Goal: Find specific page/section: Find specific page/section

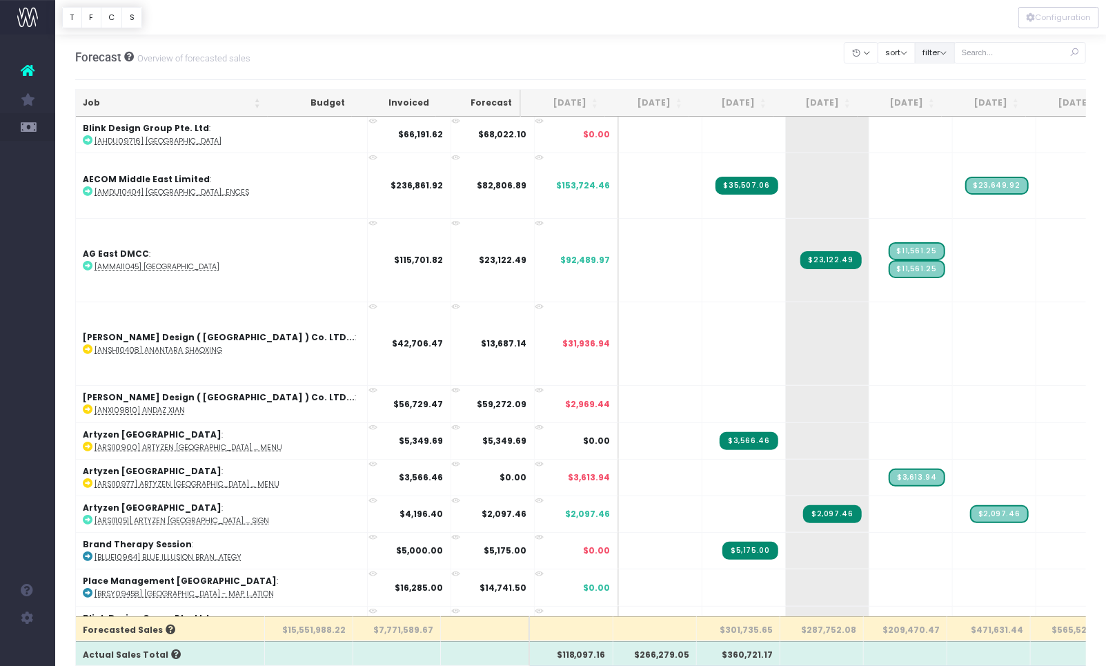
click at [955, 55] on button "filter" at bounding box center [935, 52] width 40 height 21
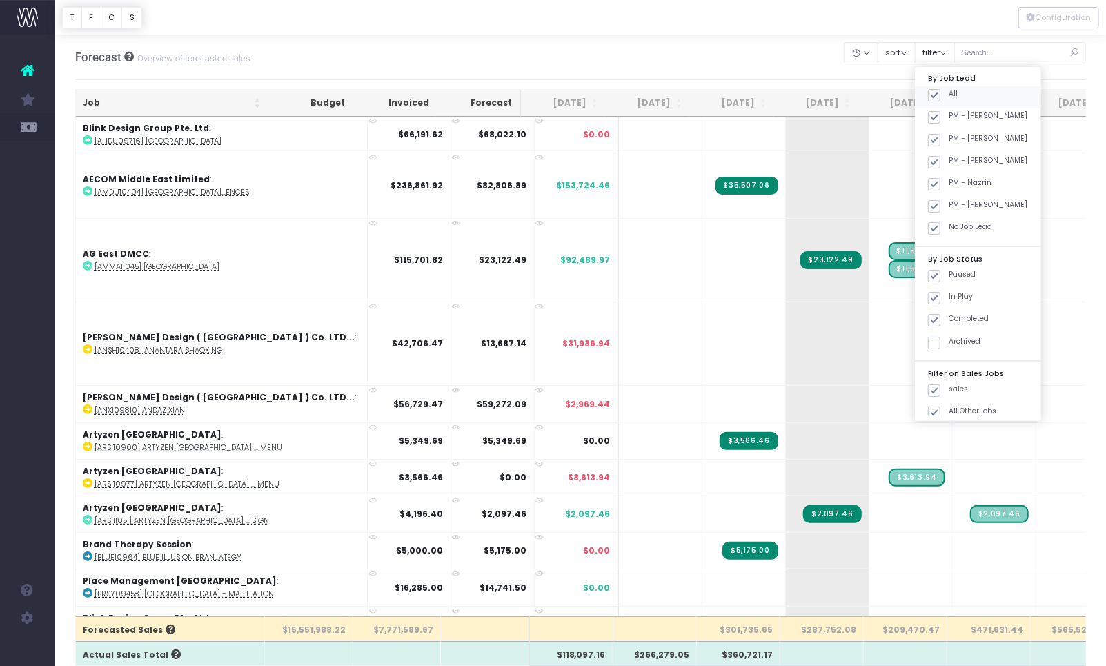
click at [940, 91] on span at bounding box center [934, 95] width 12 height 12
click at [953, 91] on input "All" at bounding box center [953, 92] width 9 height 9
checkbox input "false"
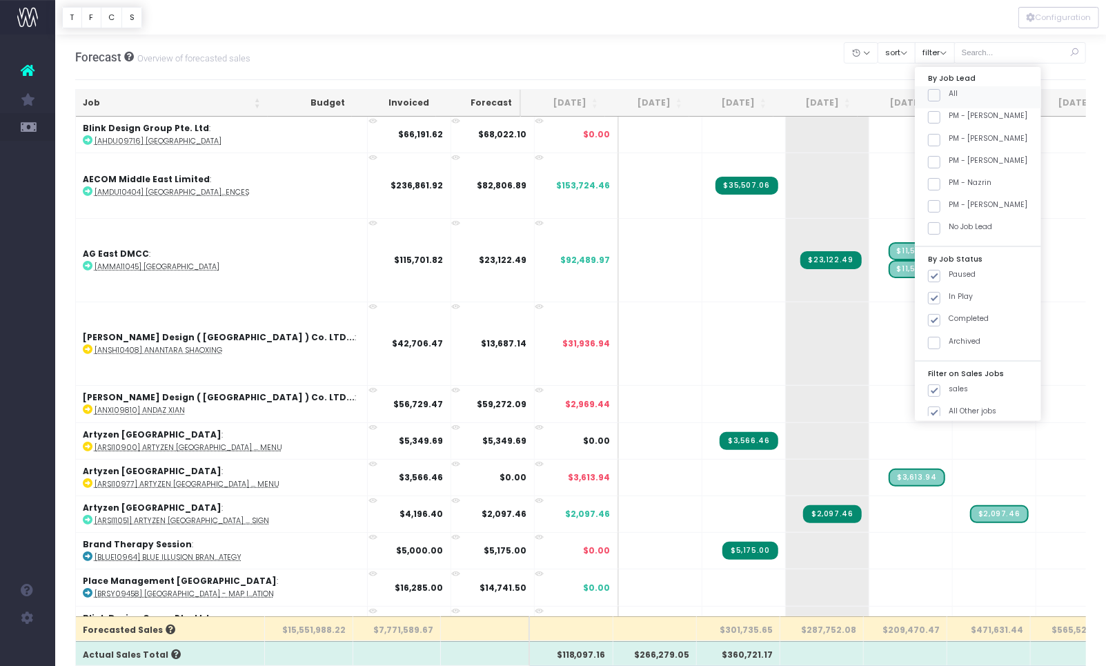
checkbox input "false"
drag, startPoint x: 951, startPoint y: 160, endPoint x: 955, endPoint y: 179, distance: 18.9
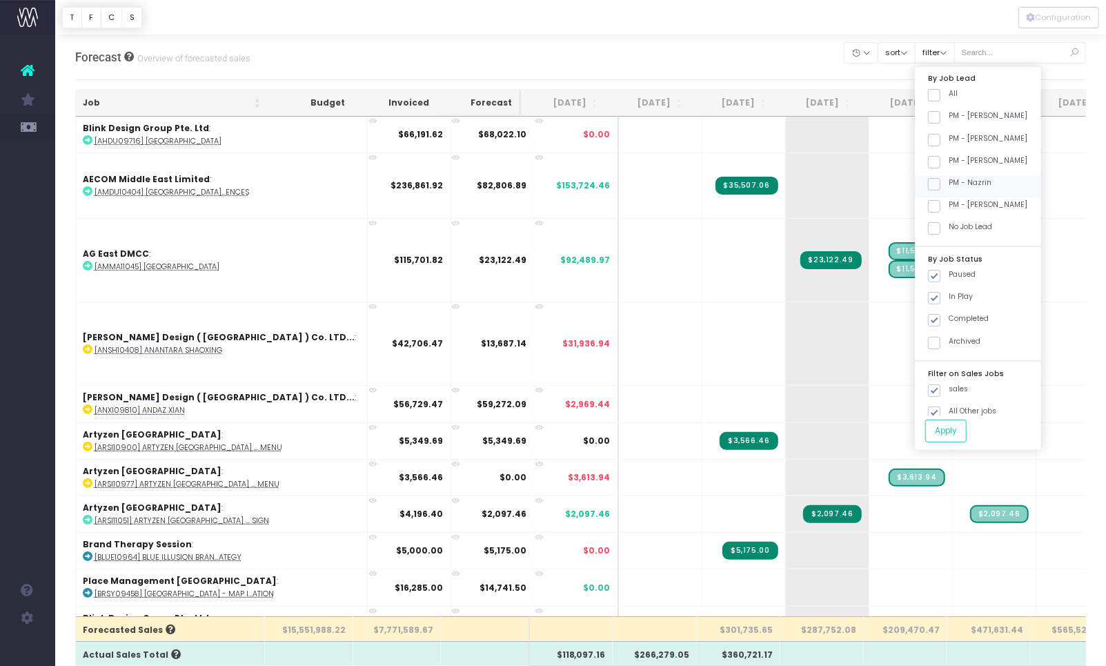
click at [940, 160] on span at bounding box center [934, 162] width 12 height 12
click at [951, 160] on input "PM - [PERSON_NAME]" at bounding box center [953, 159] width 9 height 9
checkbox input "true"
click at [940, 320] on span at bounding box center [934, 320] width 12 height 12
click at [951, 320] on input "Completed" at bounding box center [953, 317] width 9 height 9
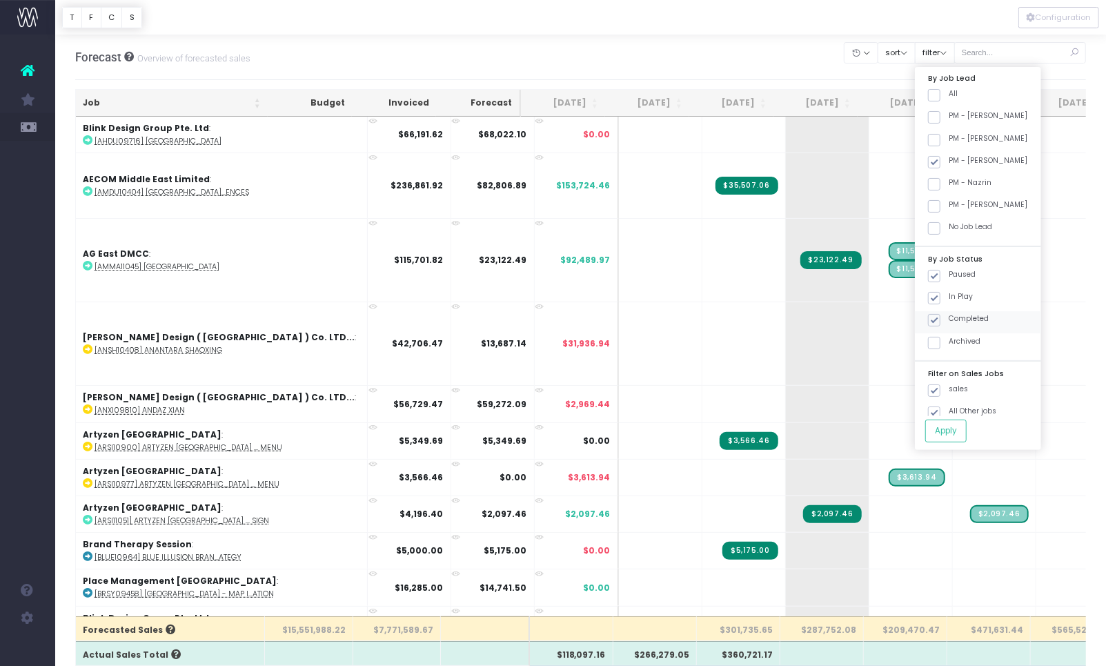
checkbox input "false"
click at [956, 441] on button "Apply" at bounding box center [945, 430] width 41 height 23
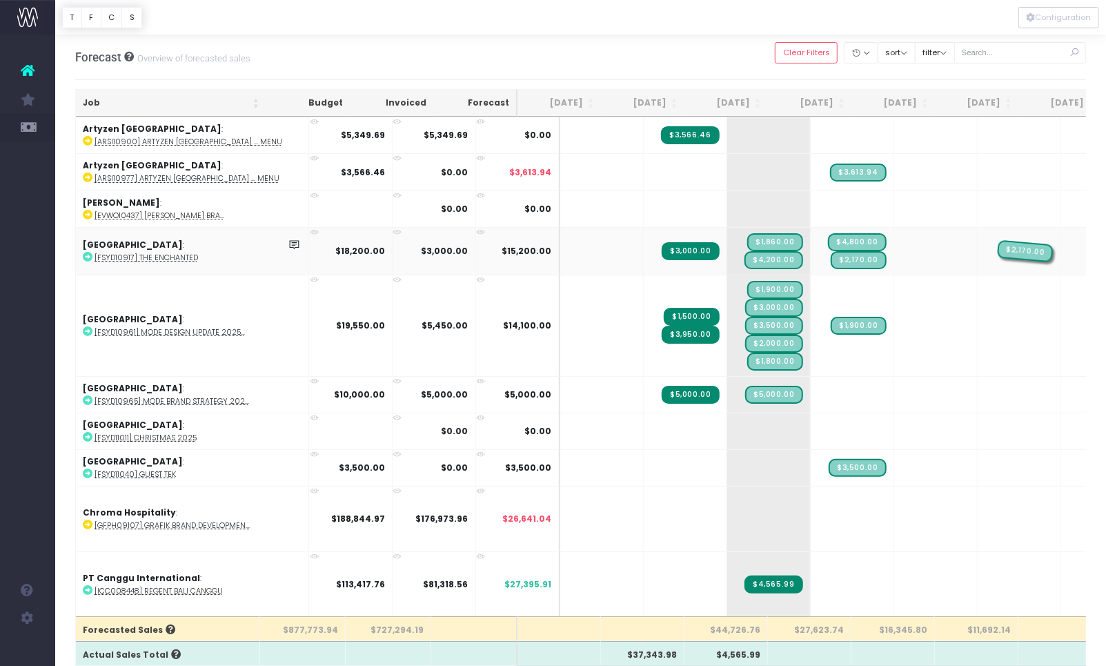
drag, startPoint x: 898, startPoint y: 249, endPoint x: 966, endPoint y: 247, distance: 67.6
drag, startPoint x: 822, startPoint y: 261, endPoint x: 880, endPoint y: 259, distance: 58.0
drag, startPoint x: 815, startPoint y: 250, endPoint x: 880, endPoint y: 252, distance: 64.9
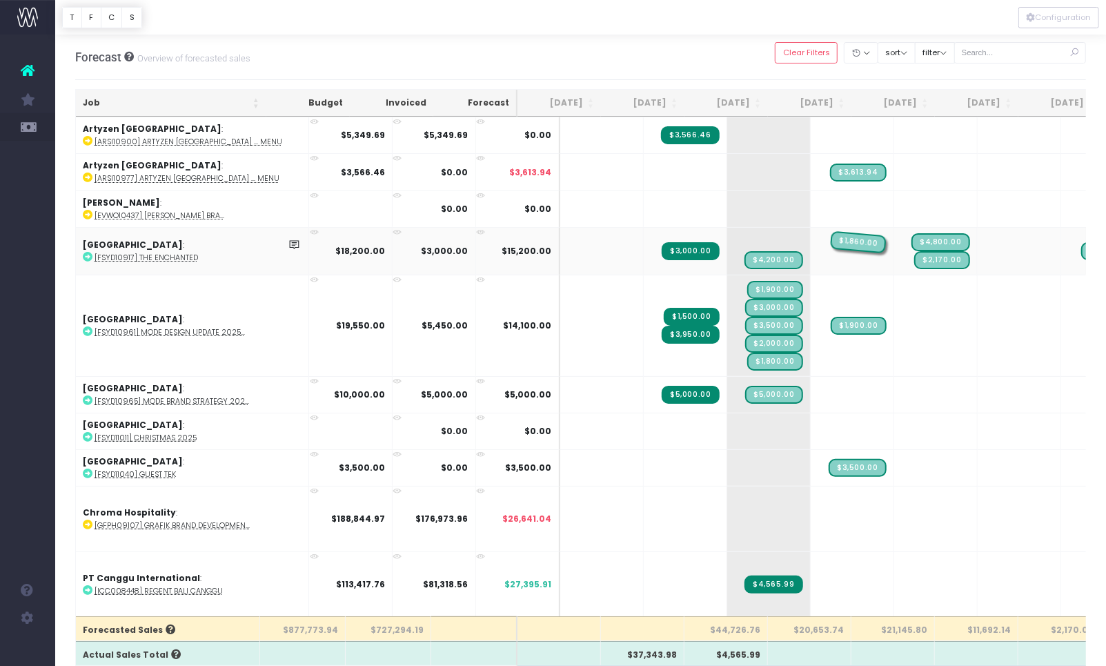
drag, startPoint x: 740, startPoint y: 241, endPoint x: 811, endPoint y: 245, distance: 70.5
drag, startPoint x: 817, startPoint y: 320, endPoint x: 884, endPoint y: 319, distance: 66.2
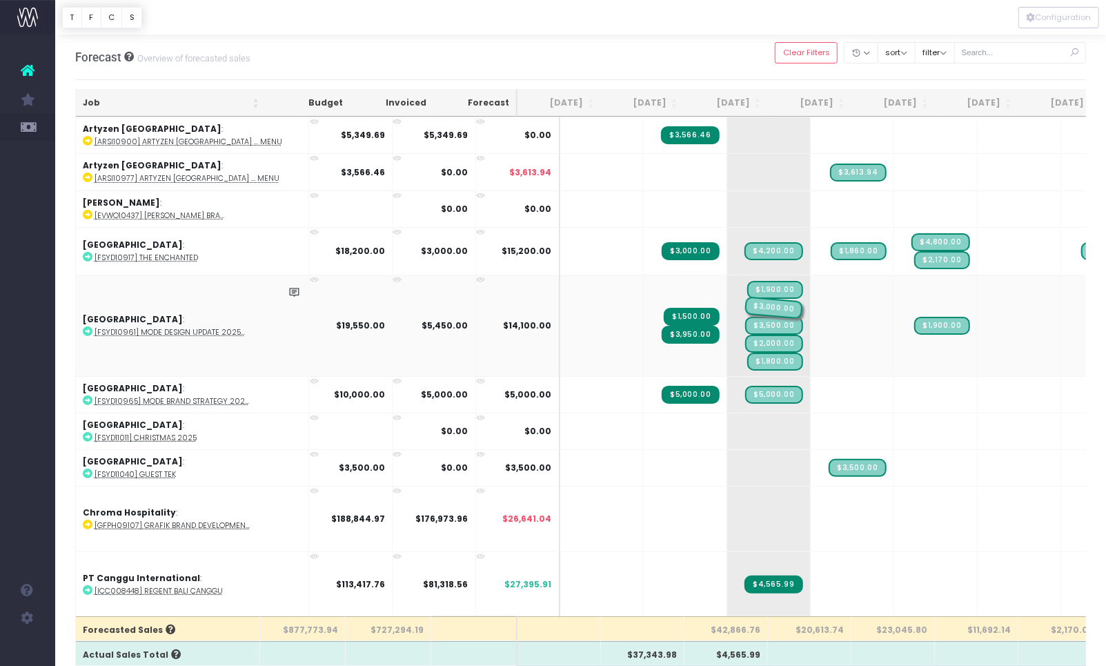
drag, startPoint x: 760, startPoint y: 302, endPoint x: 822, endPoint y: 303, distance: 61.4
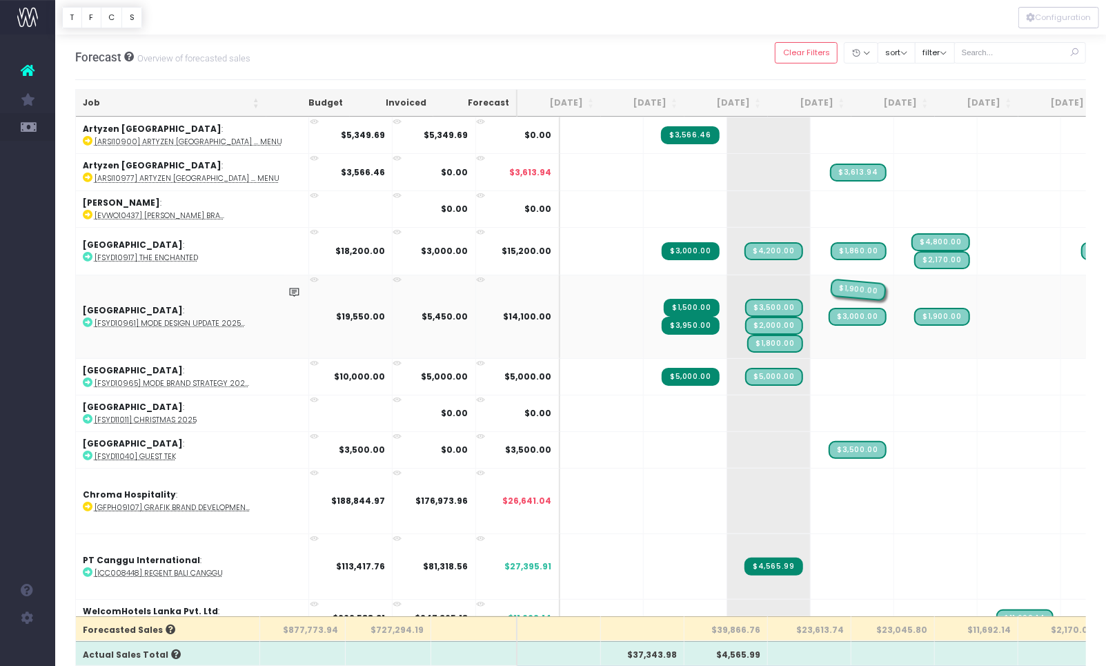
drag, startPoint x: 731, startPoint y: 286, endPoint x: 799, endPoint y: 287, distance: 68.3
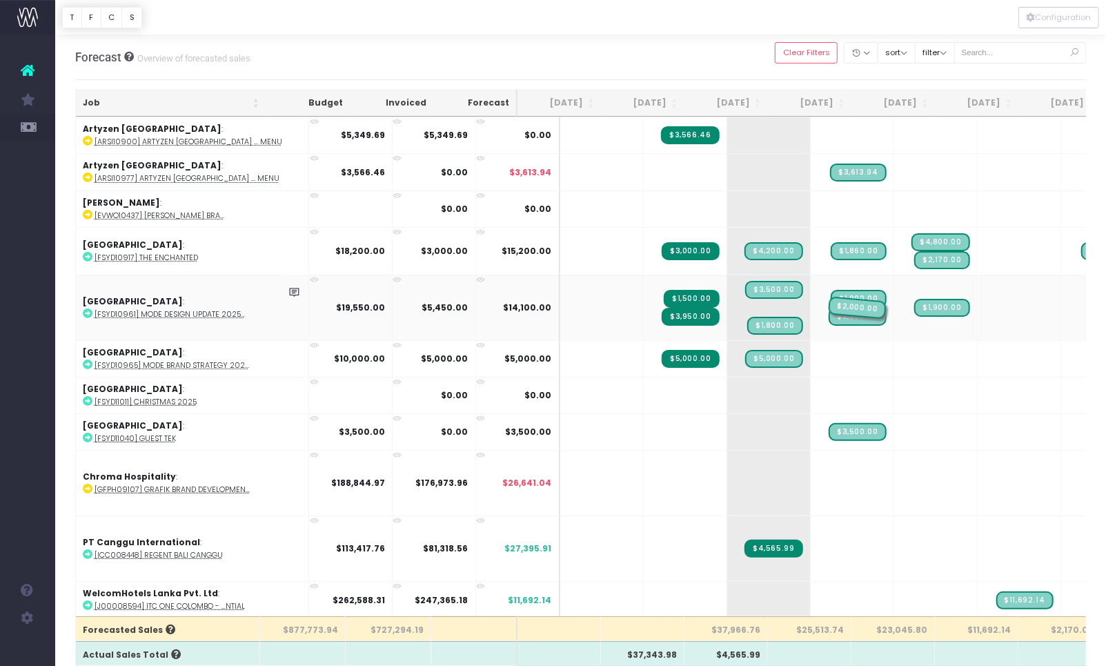
drag, startPoint x: 732, startPoint y: 302, endPoint x: 795, endPoint y: 302, distance: 62.8
drag, startPoint x: 729, startPoint y: 312, endPoint x: 803, endPoint y: 311, distance: 73.8
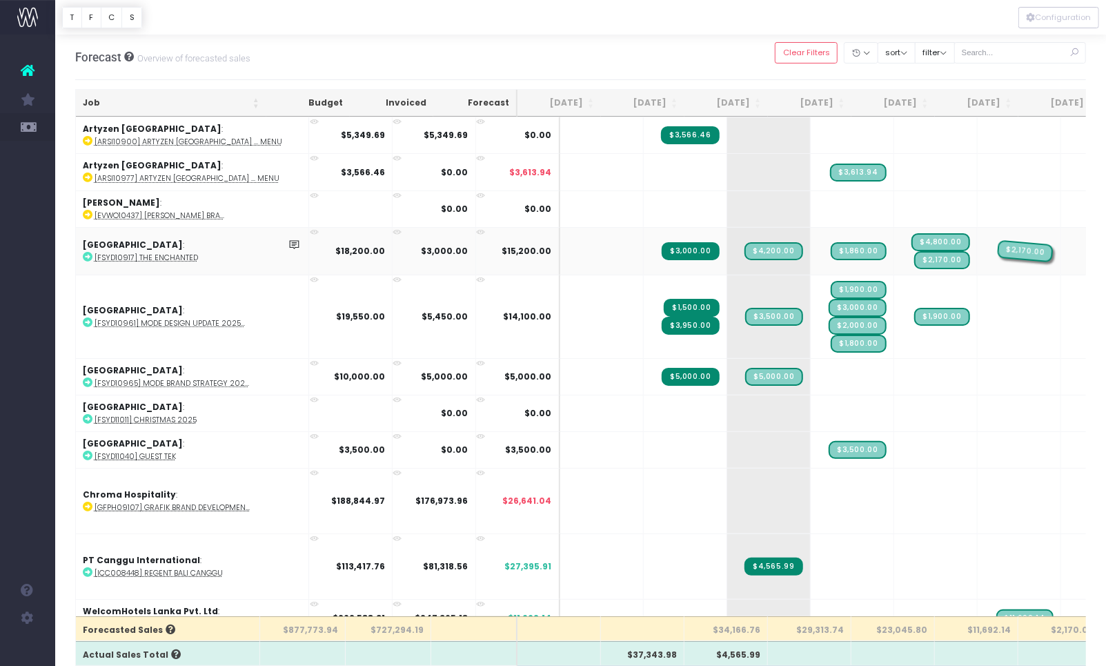
drag, startPoint x: 1069, startPoint y: 249, endPoint x: 1009, endPoint y: 250, distance: 60.0
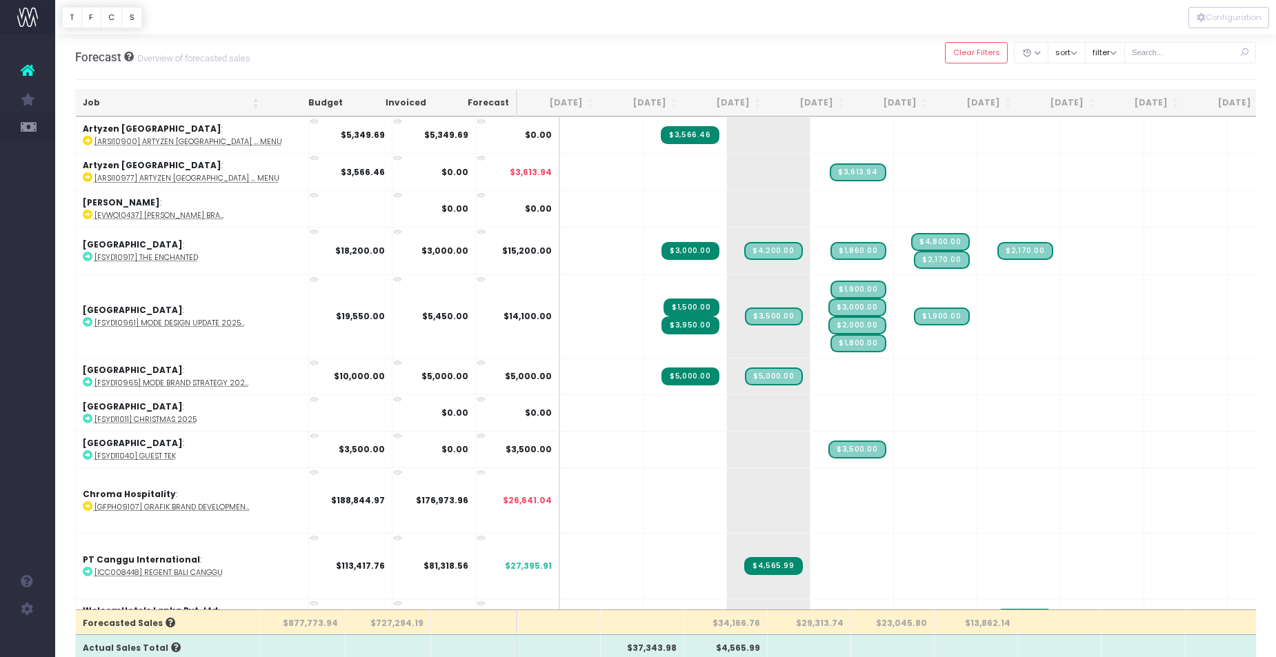
click at [25, 68] on icon at bounding box center [28, 70] width 14 height 18
drag, startPoint x: 25, startPoint y: 68, endPoint x: 61, endPoint y: 18, distance: 61.8
click at [25, 68] on icon at bounding box center [28, 70] width 14 height 18
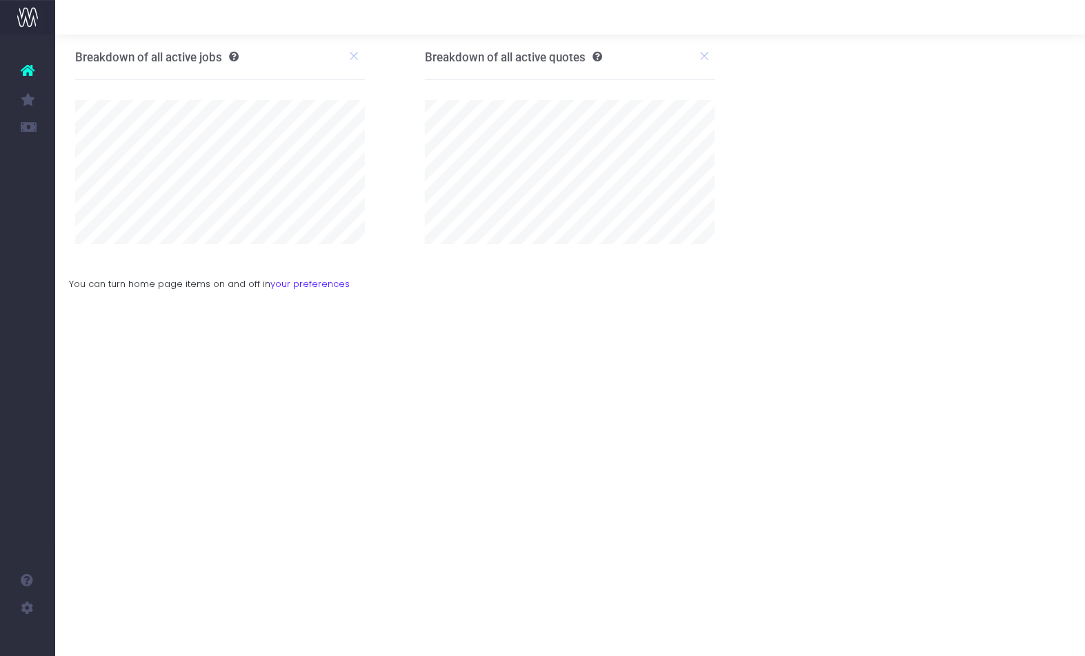
click at [30, 69] on icon at bounding box center [28, 70] width 14 height 18
